Goal: Navigation & Orientation: Find specific page/section

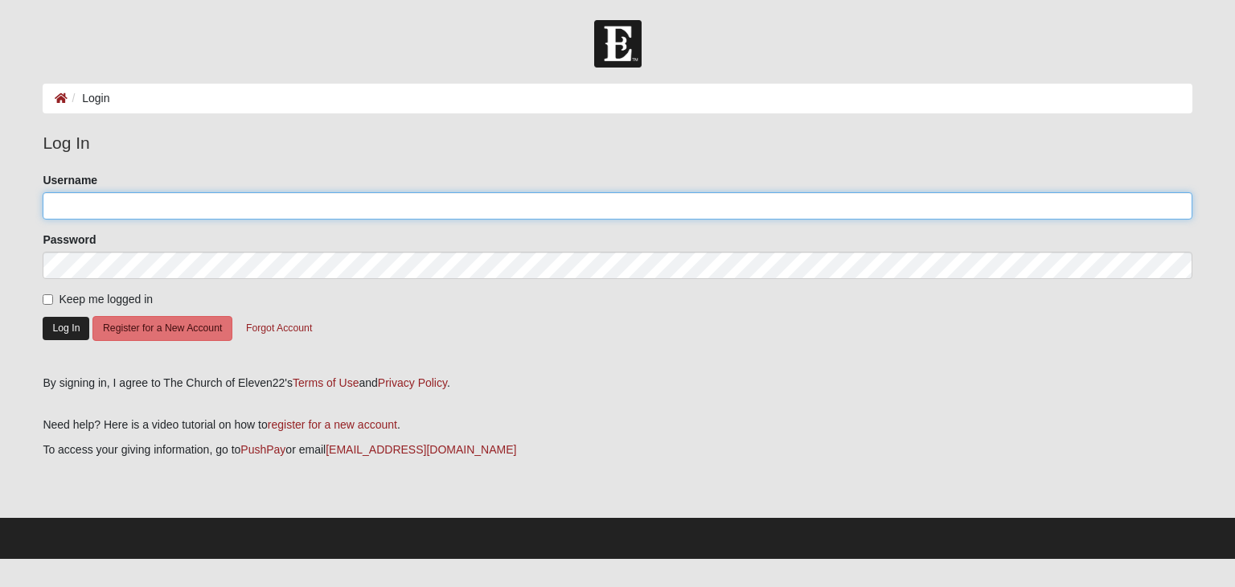
type input "tracyanield"
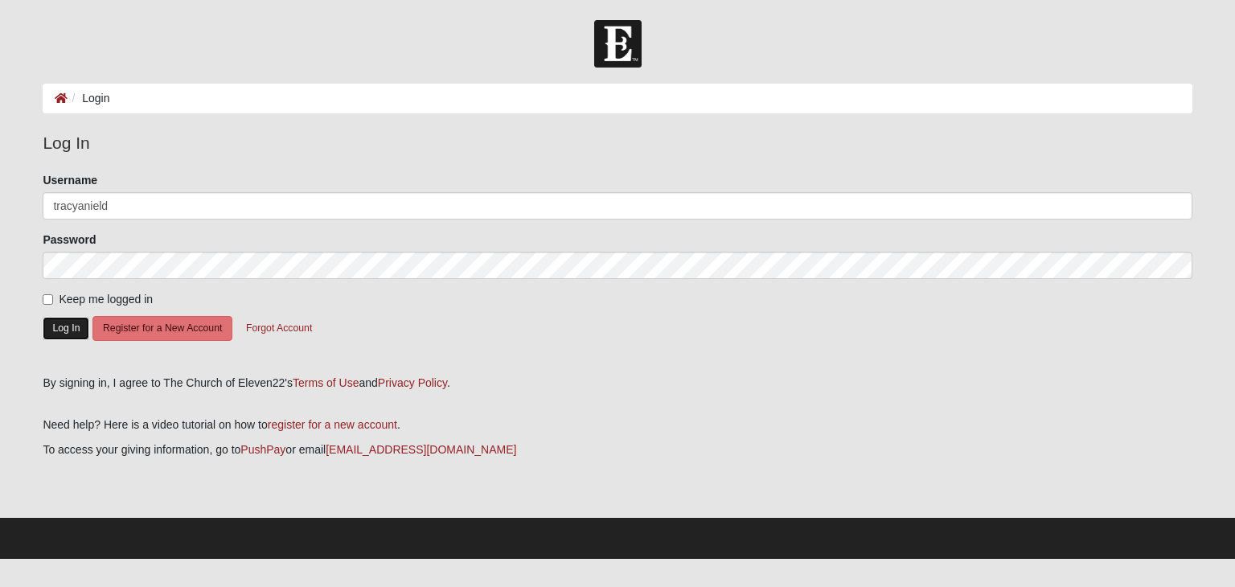
click at [59, 319] on button "Log In" at bounding box center [66, 328] width 47 height 23
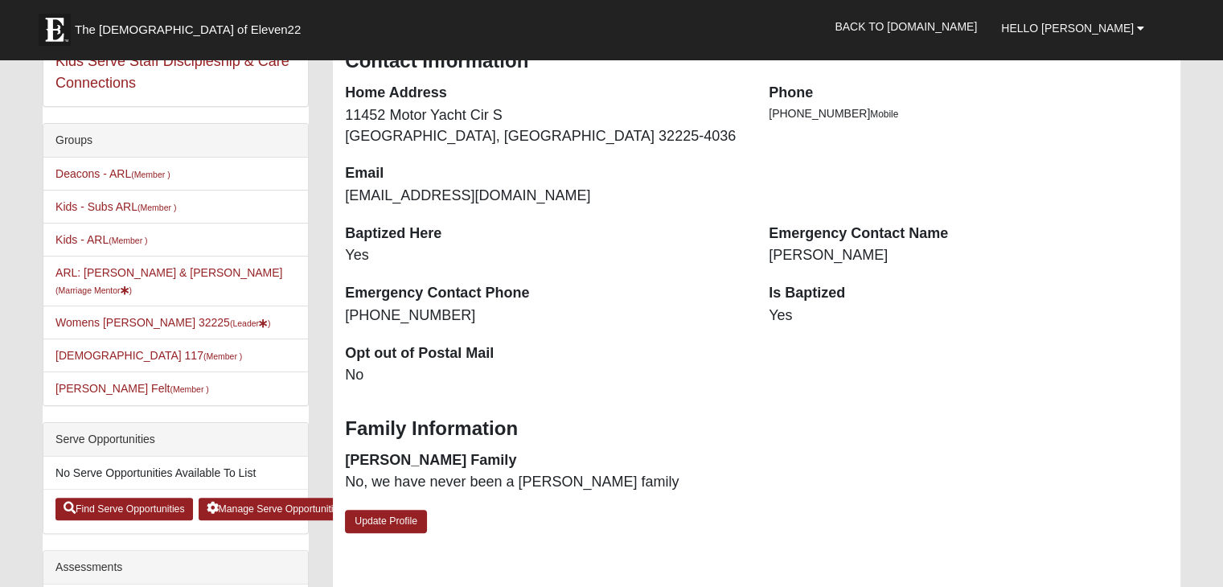
scroll to position [322, 0]
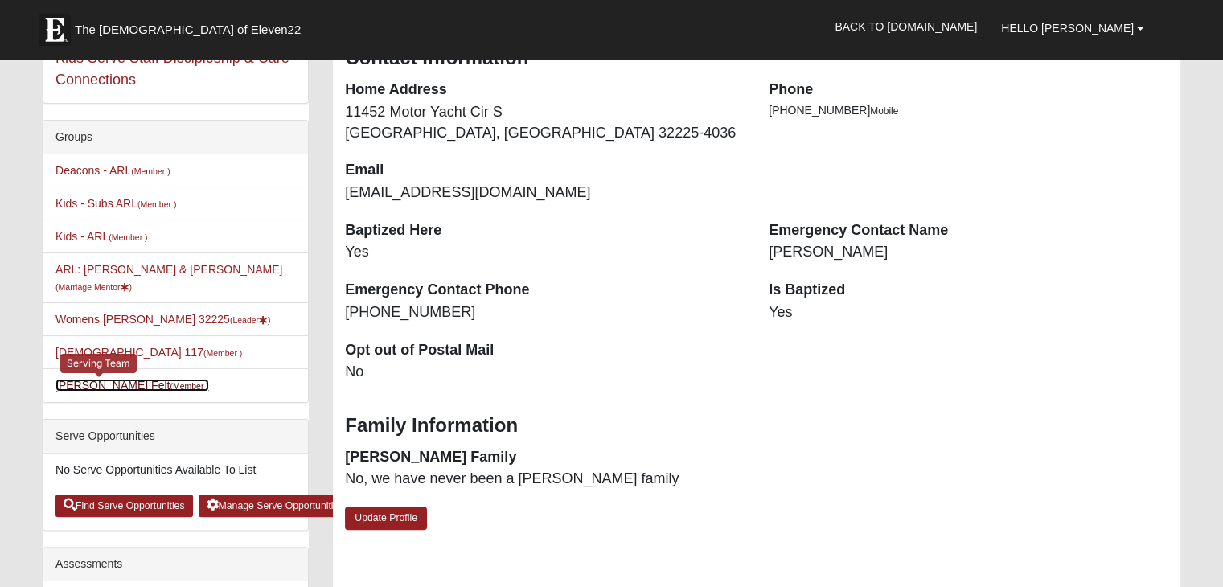
click at [92, 379] on link "Hart Felt (Member )" at bounding box center [132, 385] width 154 height 13
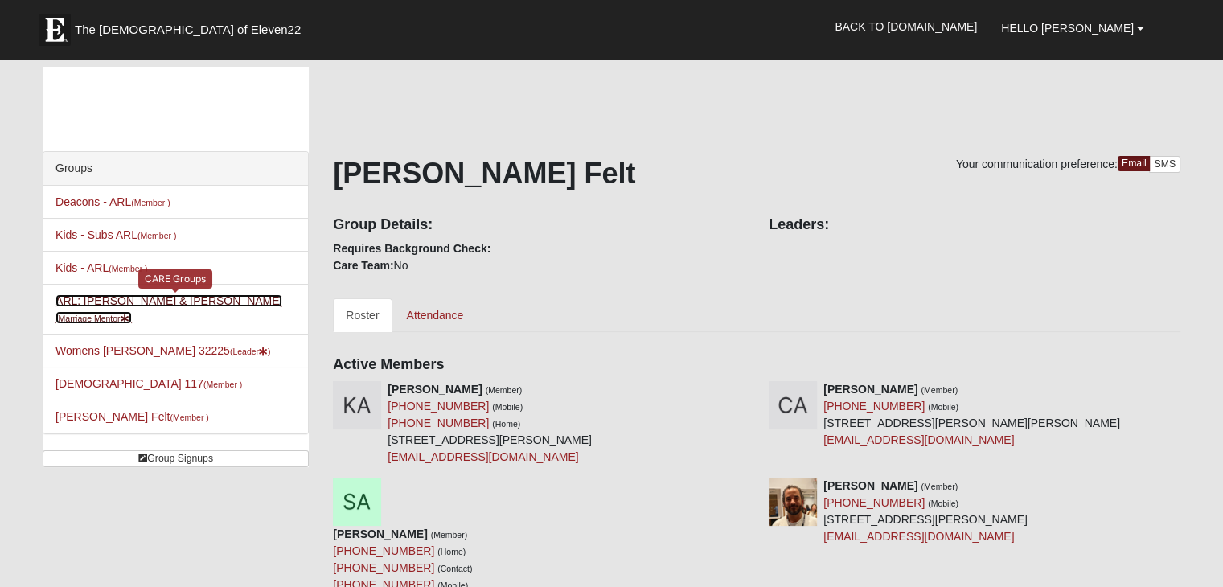
click at [132, 298] on link "ARL: Nield - Wade & Tracy MM (Marriage Mentor )" at bounding box center [168, 309] width 227 height 30
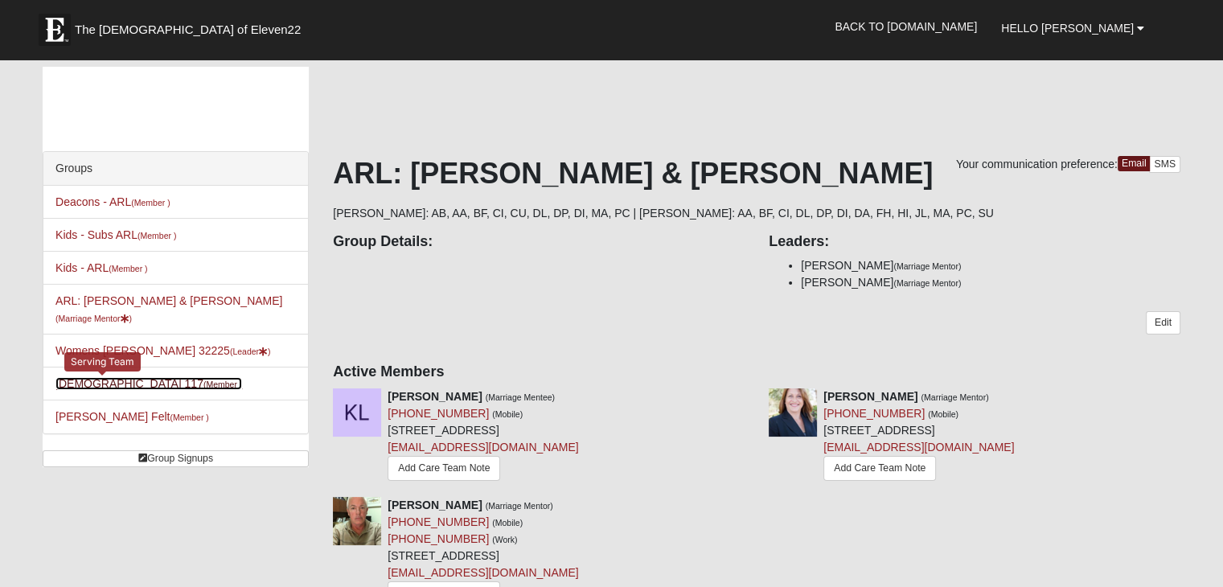
click at [73, 377] on link "Isaiah 117 (Member )" at bounding box center [148, 383] width 187 height 13
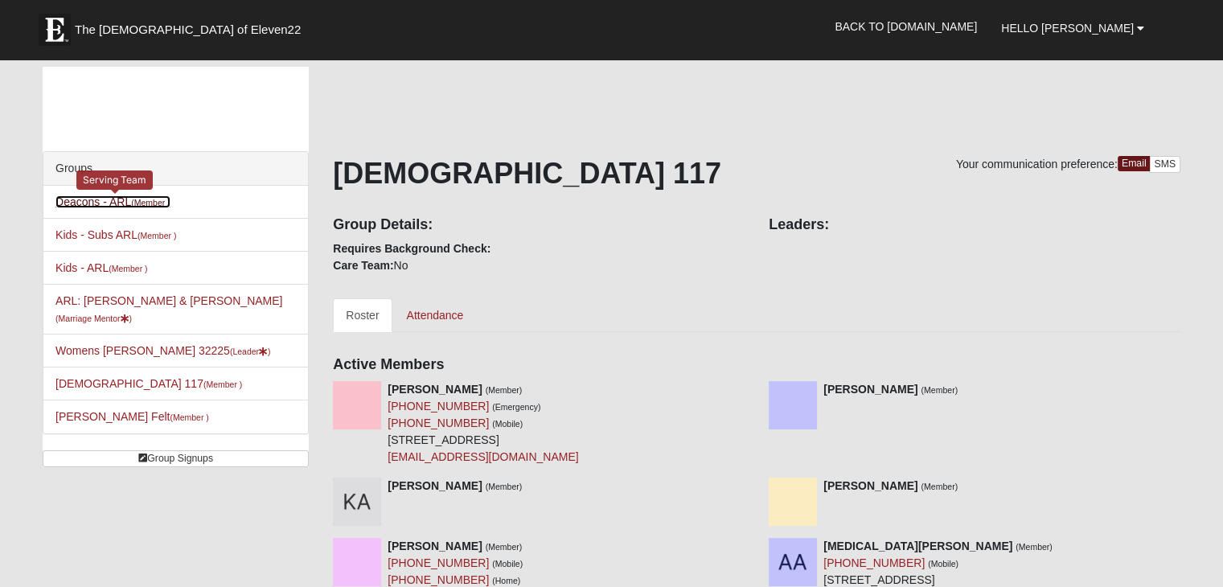
click at [114, 200] on link "Deacons - ARL (Member )" at bounding box center [112, 201] width 115 height 13
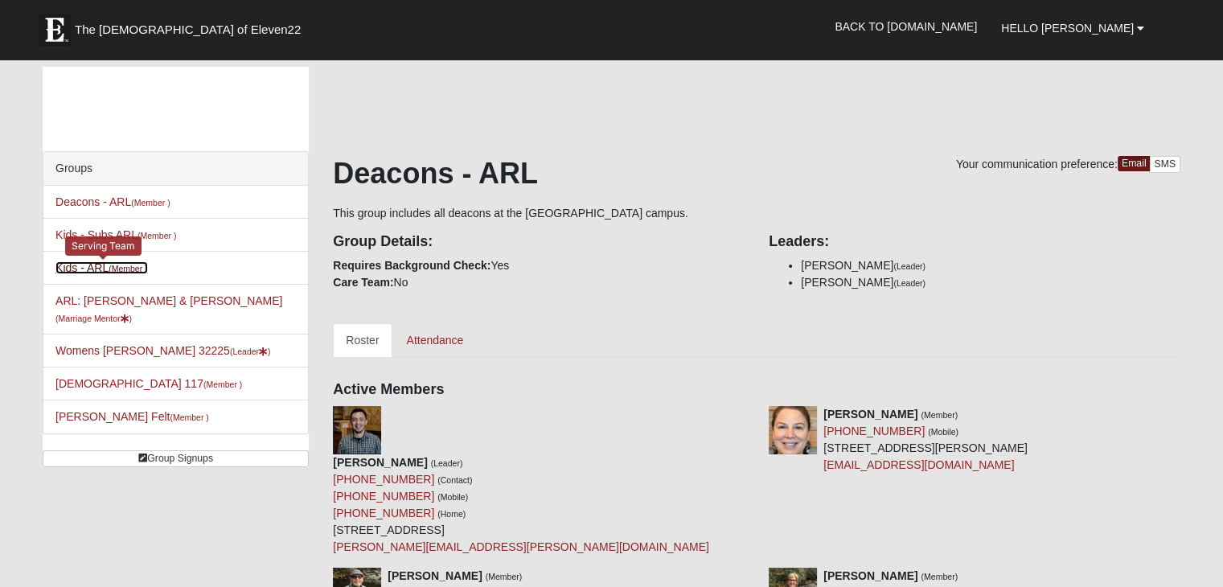
click at [84, 272] on link "Kids - ARL (Member )" at bounding box center [101, 267] width 92 height 13
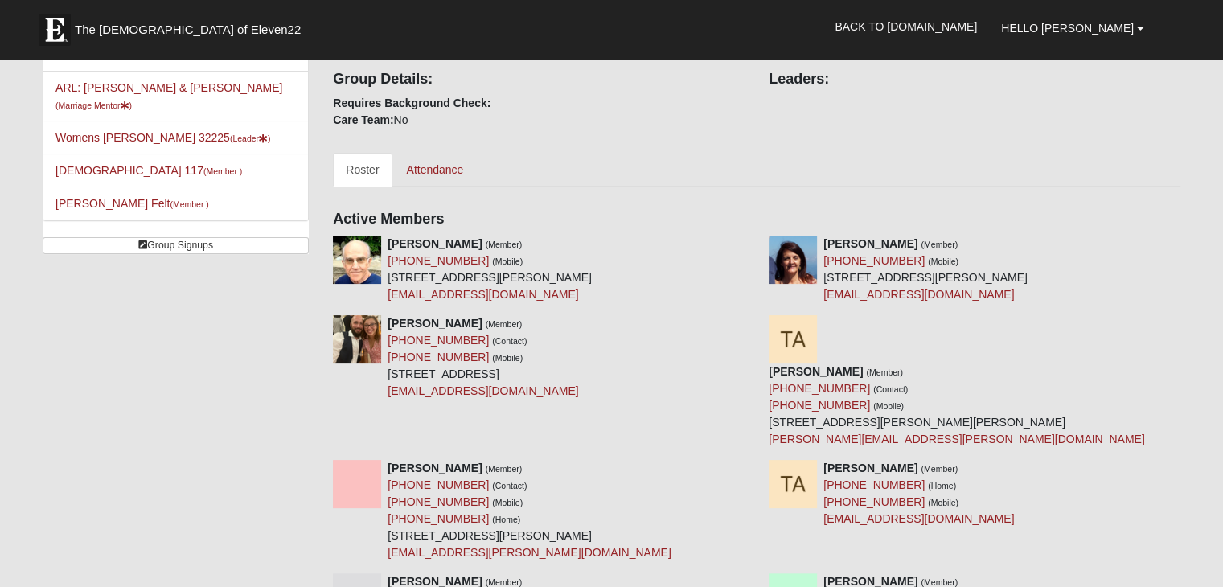
scroll to position [241, 0]
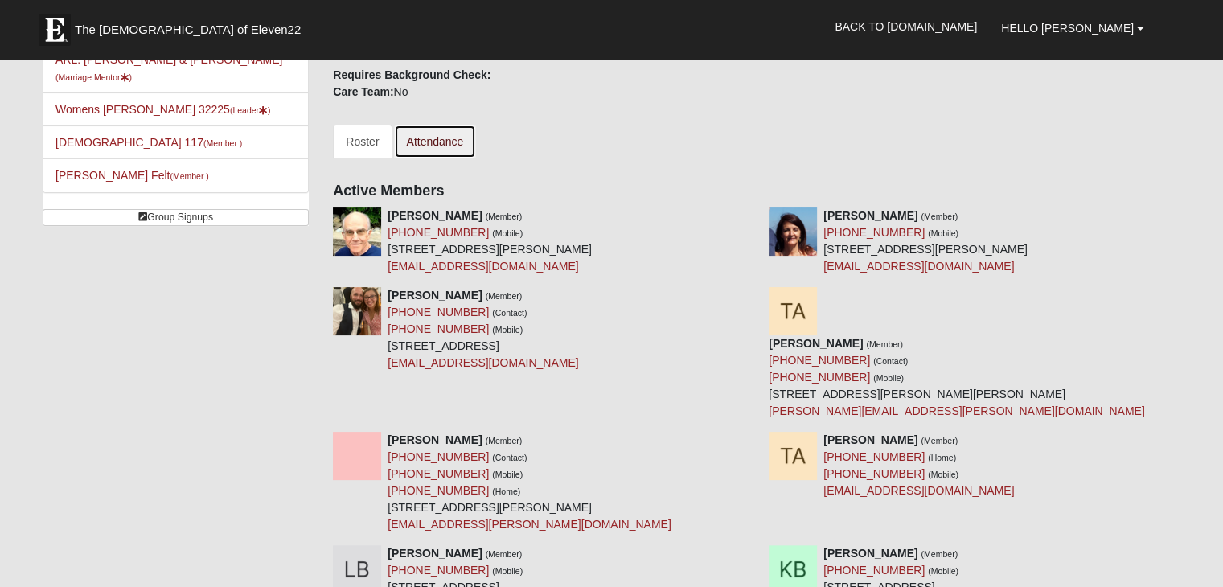
click at [432, 143] on link "Attendance" at bounding box center [435, 142] width 83 height 34
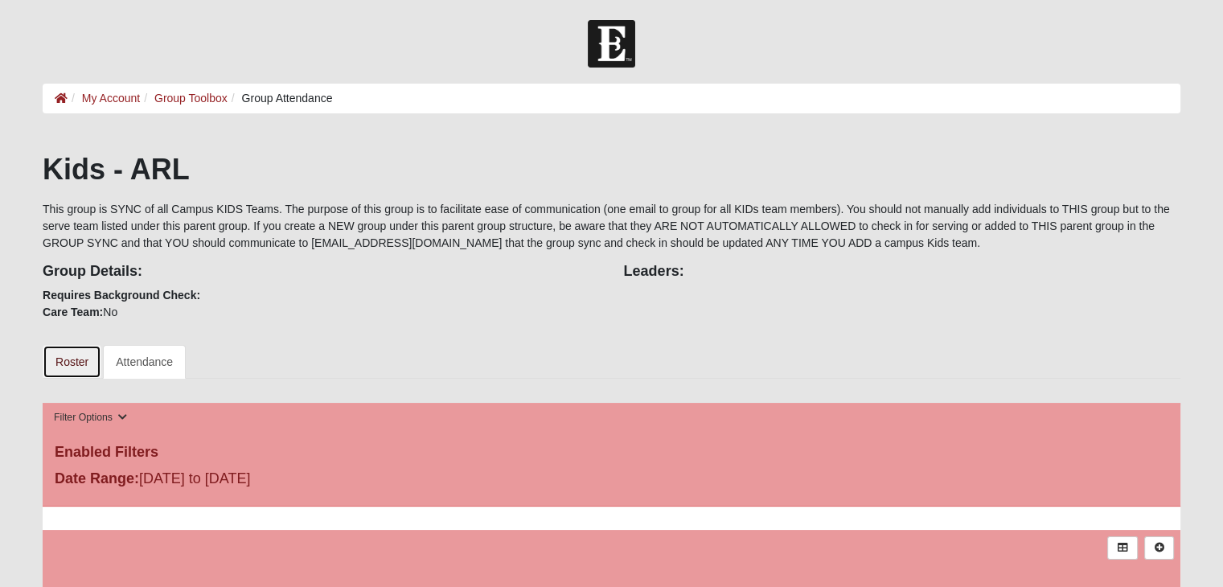
click at [76, 359] on link "Roster" at bounding box center [72, 362] width 59 height 34
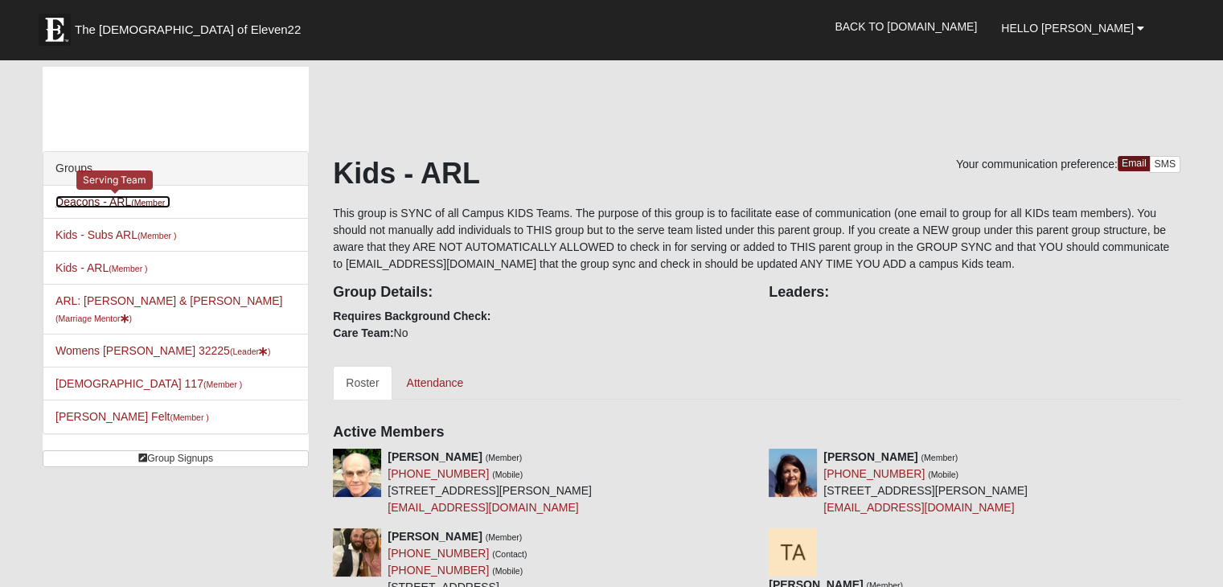
click at [71, 199] on link "Deacons - ARL (Member )" at bounding box center [112, 201] width 115 height 13
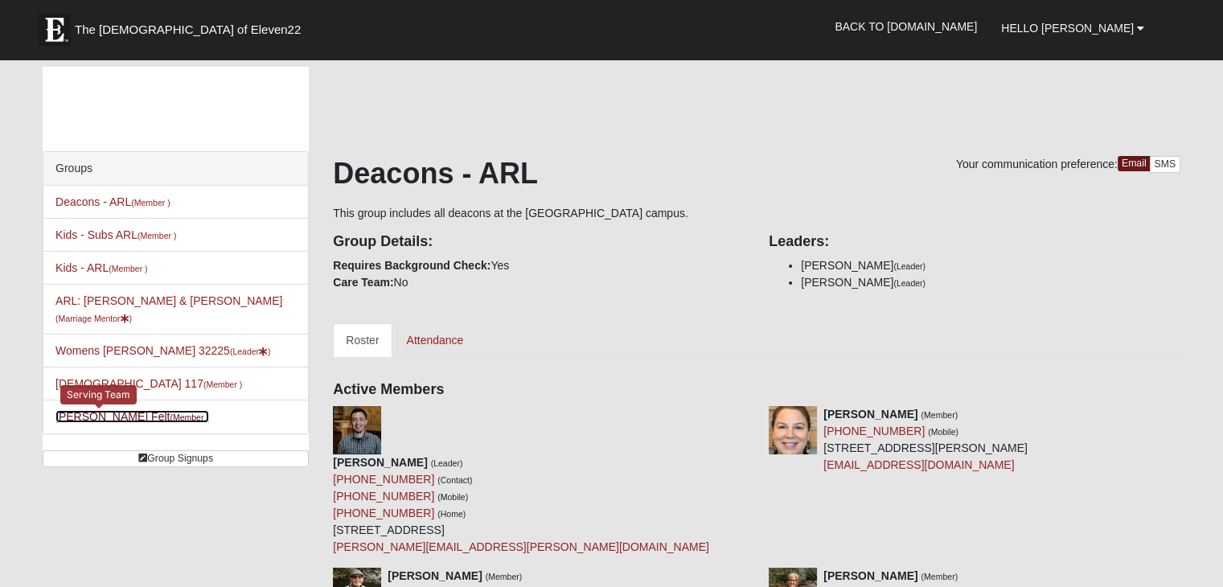
click at [88, 410] on link "Hart Felt (Member )" at bounding box center [132, 416] width 154 height 13
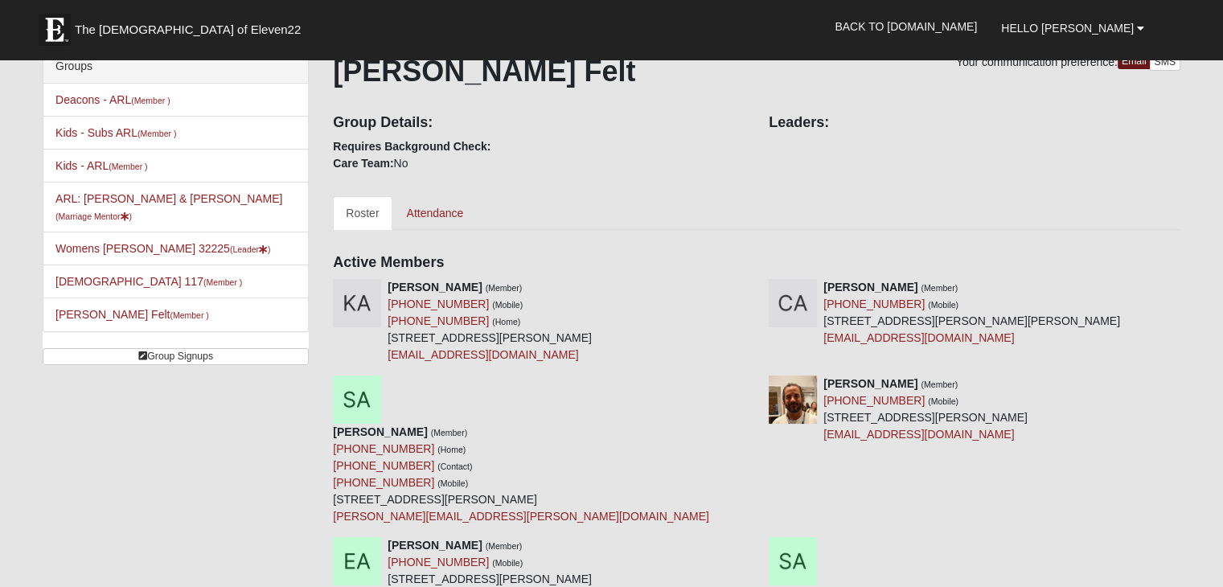
scroll to position [50, 0]
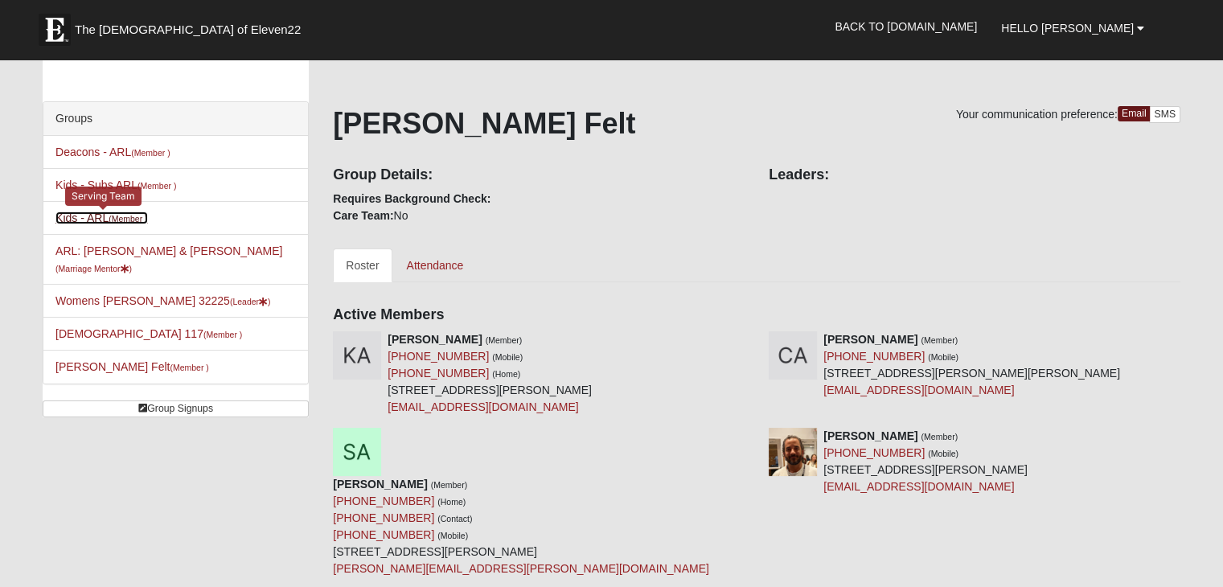
click at [110, 218] on small "(Member )" at bounding box center [128, 219] width 39 height 10
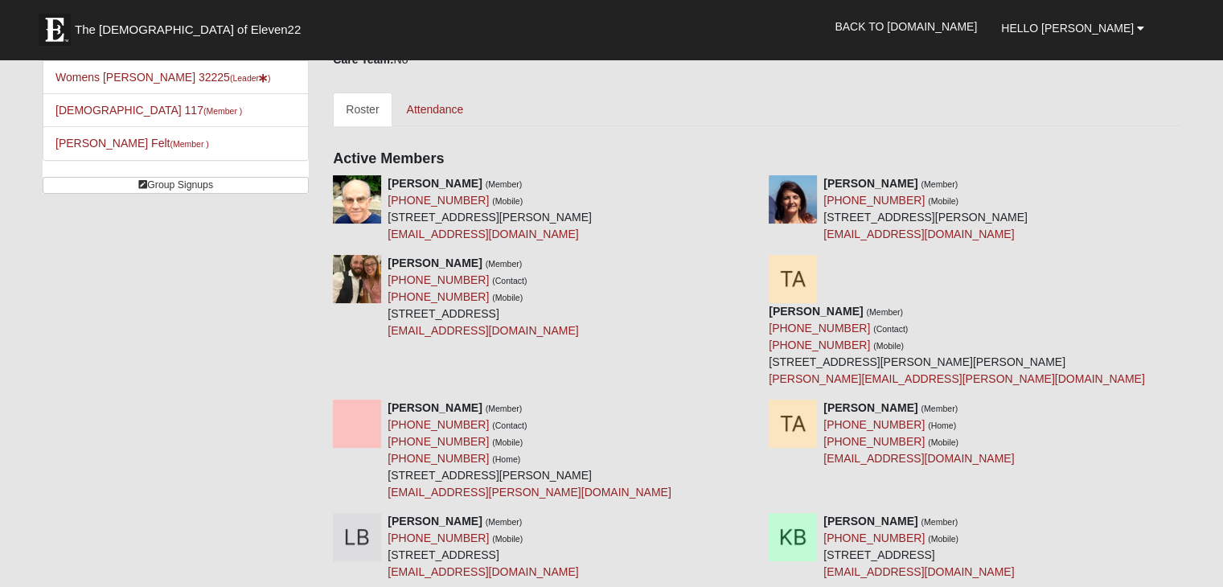
scroll to position [80, 0]
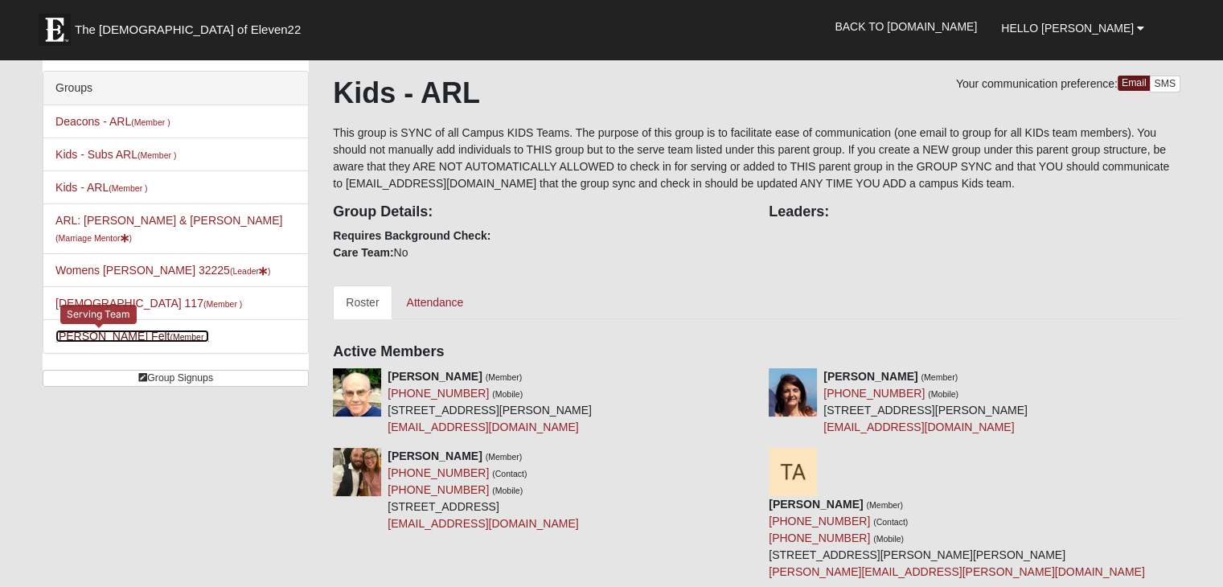
click at [90, 330] on link "Hart Felt (Member )" at bounding box center [132, 336] width 154 height 13
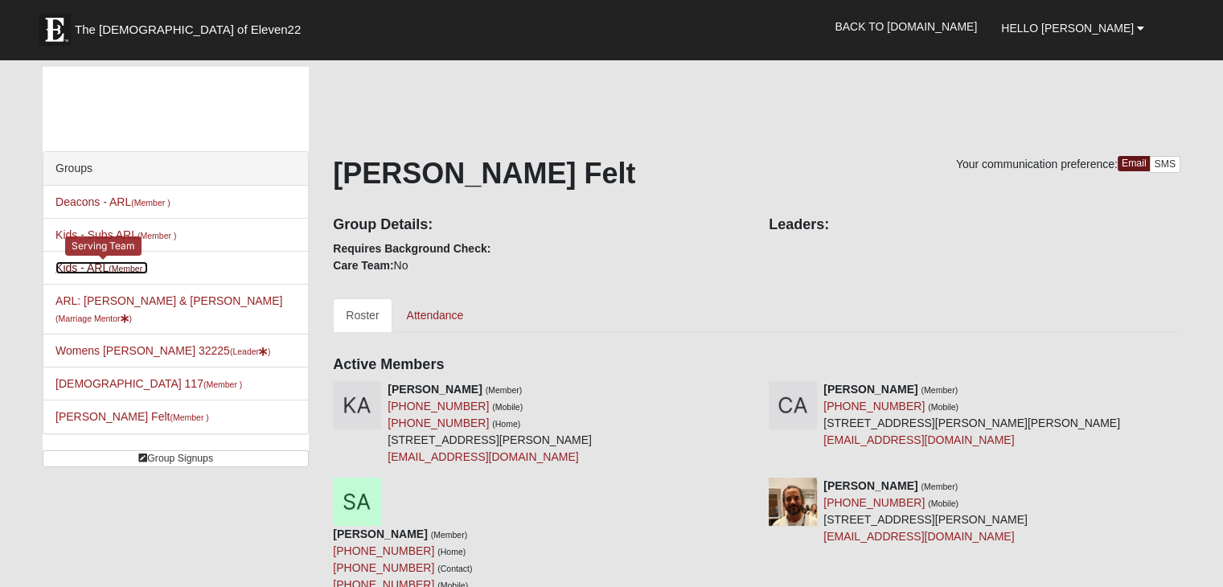
click at [98, 266] on link "Kids - ARL (Member )" at bounding box center [101, 267] width 92 height 13
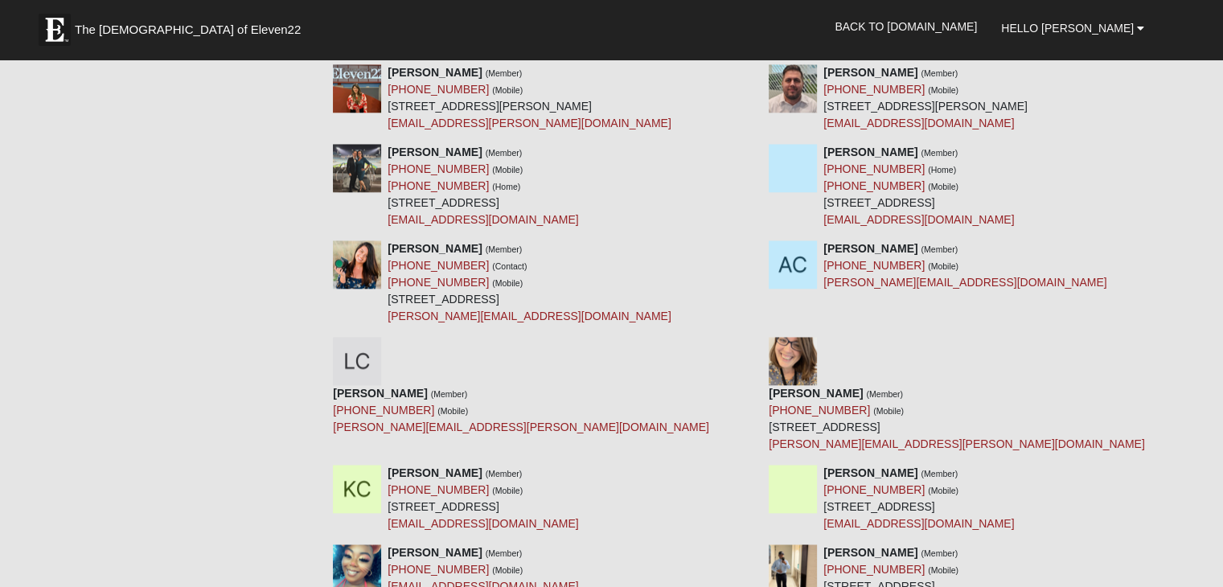
scroll to position [1608, 0]
